Goal: Navigation & Orientation: Go to known website

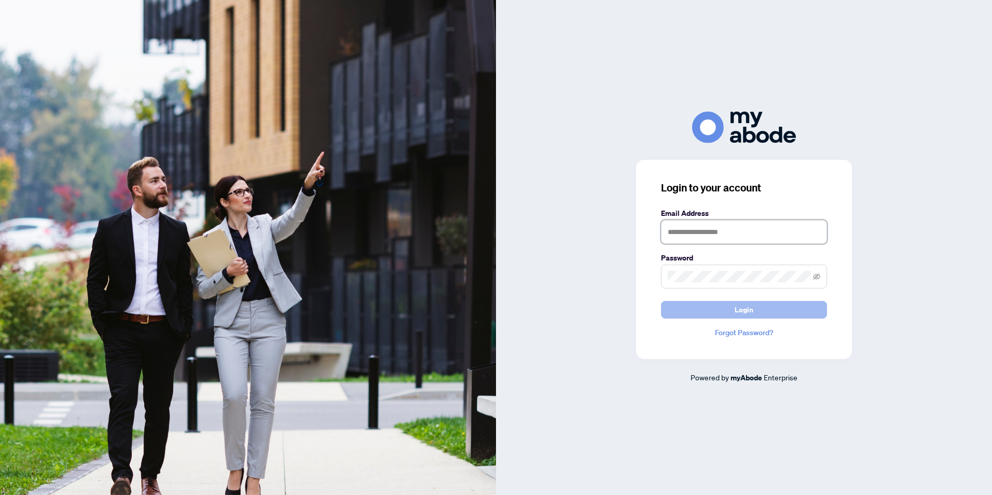
type input "**********"
click at [768, 312] on button "Login" at bounding box center [744, 310] width 166 height 18
